Goal: Task Accomplishment & Management: Use online tool/utility

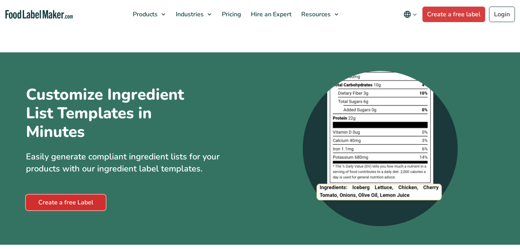
click at [54, 200] on link "Create a free Label" at bounding box center [66, 201] width 80 height 15
